Goal: Information Seeking & Learning: Learn about a topic

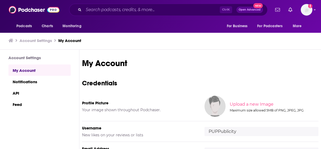
click at [111, 1] on div "Podcasts Charts Monitoring Ctrl K Open Advanced New For Business For Podcasters…" at bounding box center [160, 10] width 321 height 20
click at [103, 10] on input "Search podcasts, credits, & more..." at bounding box center [152, 10] width 136 height 8
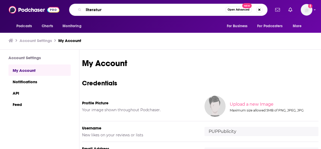
type input "literature"
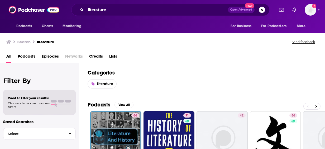
click at [292, 74] on h2 "Categories" at bounding box center [201, 72] width 228 height 7
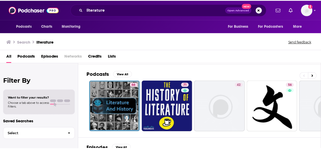
scroll to position [42, 0]
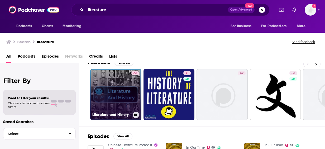
click at [127, 79] on link "66 Literature and History" at bounding box center [115, 94] width 51 height 51
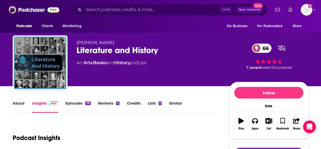
click at [82, 103] on link "Episodes 118" at bounding box center [77, 106] width 25 height 12
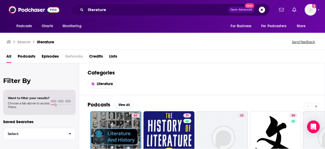
click at [318, 105] on button at bounding box center [315, 106] width 9 height 7
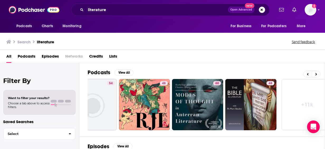
scroll to position [32, 0]
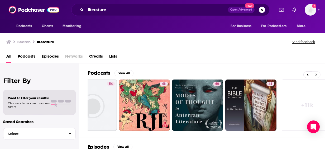
click at [317, 74] on icon at bounding box center [316, 75] width 2 height 4
